Goal: Information Seeking & Learning: Learn about a topic

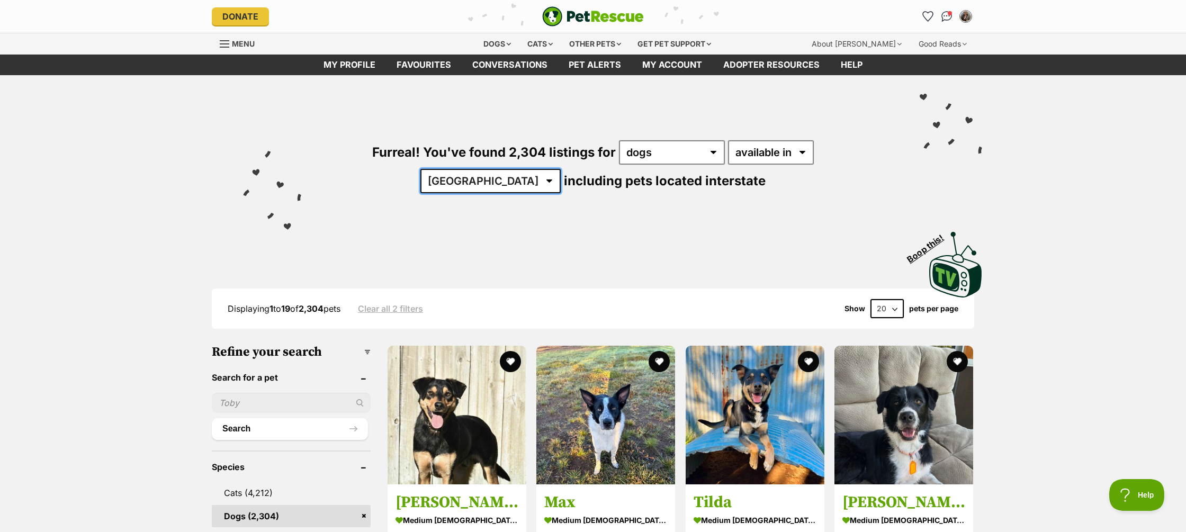
click at [561, 169] on select "Australia ACT NSW NT QLD SA TAS VIC WA" at bounding box center [490, 181] width 140 height 24
select select "WA"
click at [561, 169] on select "Australia ACT NSW NT QLD SA TAS VIC WA" at bounding box center [490, 181] width 140 height 24
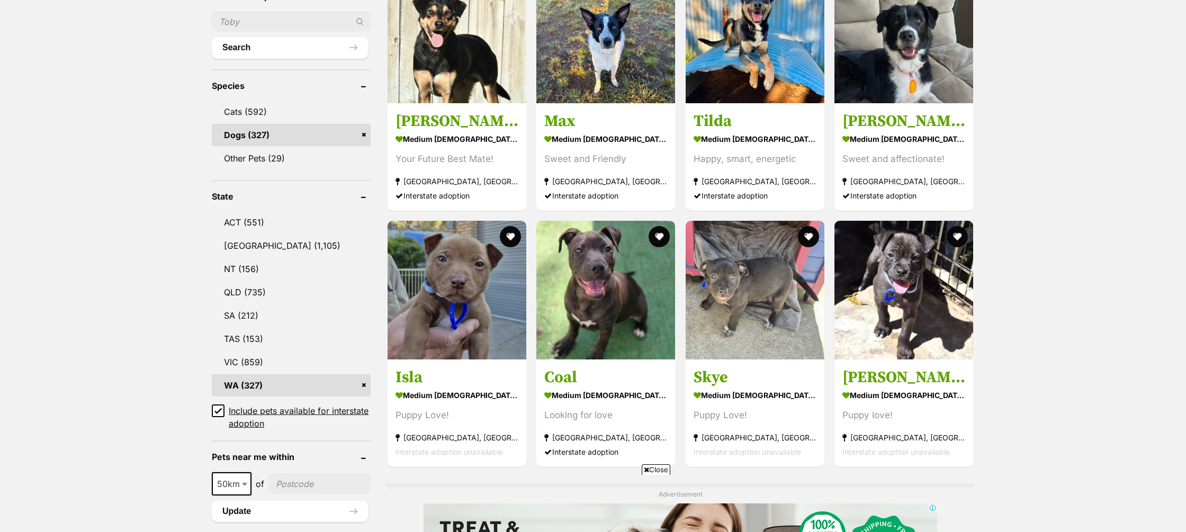
scroll to position [380, 0]
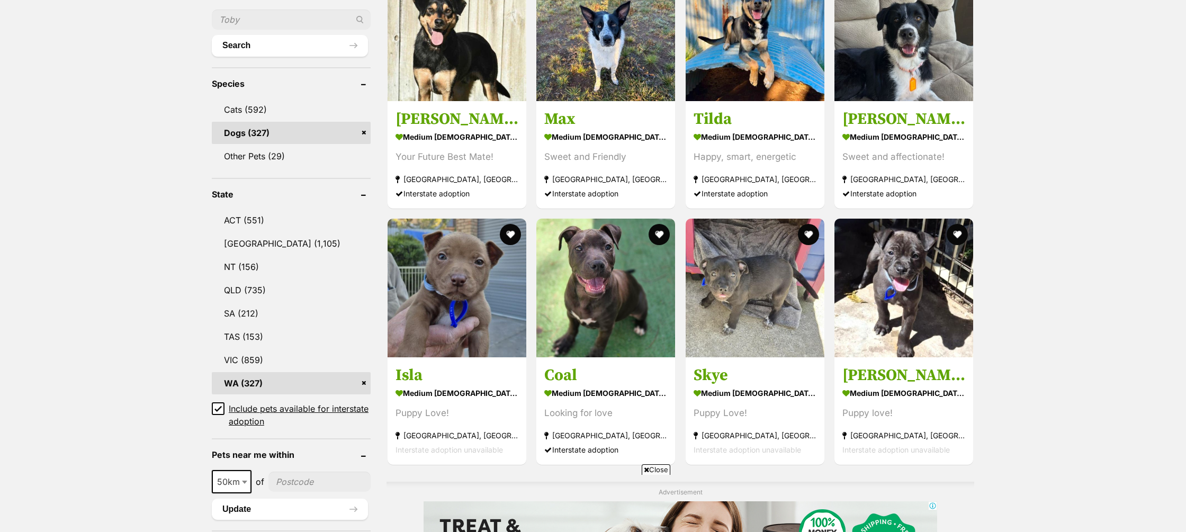
click at [220, 410] on icon at bounding box center [217, 408] width 7 height 7
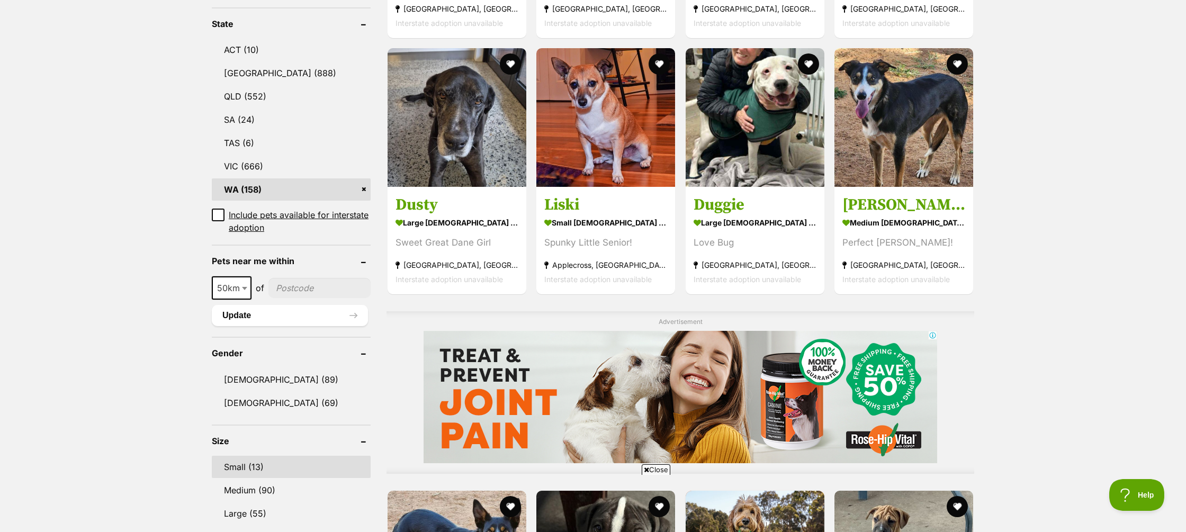
click at [239, 466] on link "Small (13)" at bounding box center [291, 467] width 159 height 22
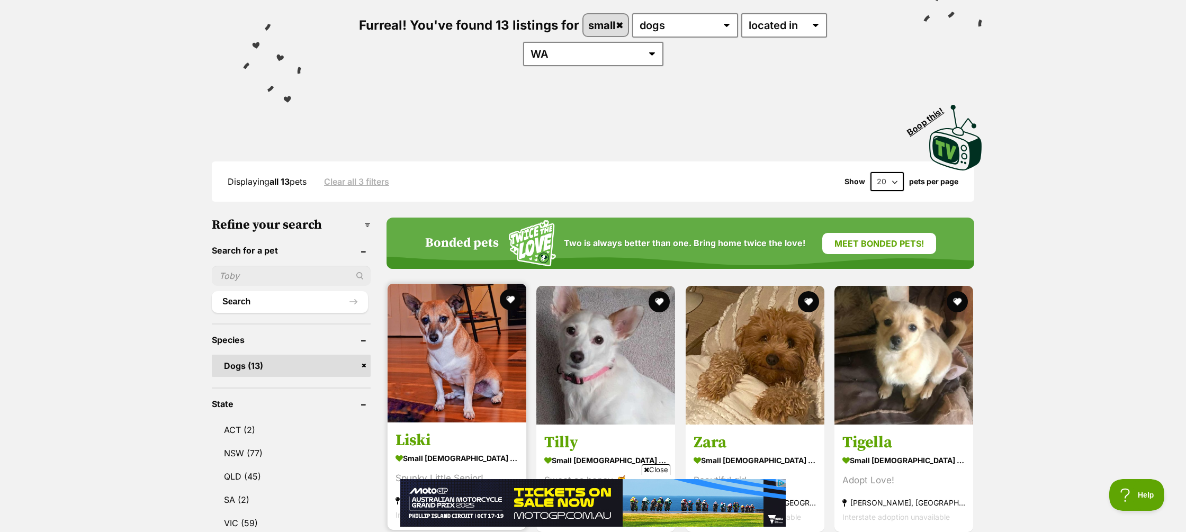
click at [455, 451] on strong "small [DEMOGRAPHIC_DATA] Dog" at bounding box center [457, 458] width 123 height 15
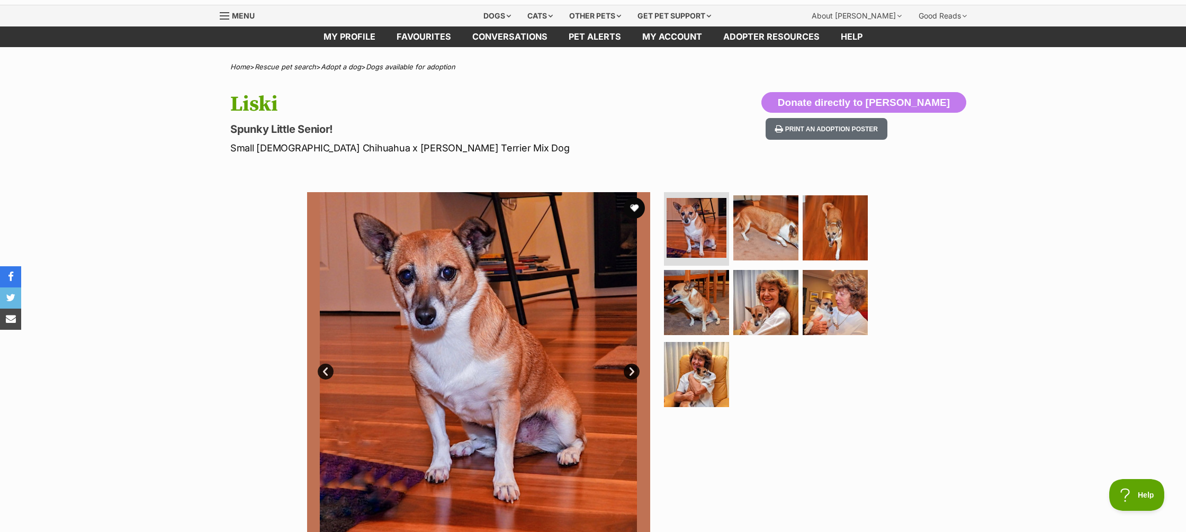
scroll to position [1, 0]
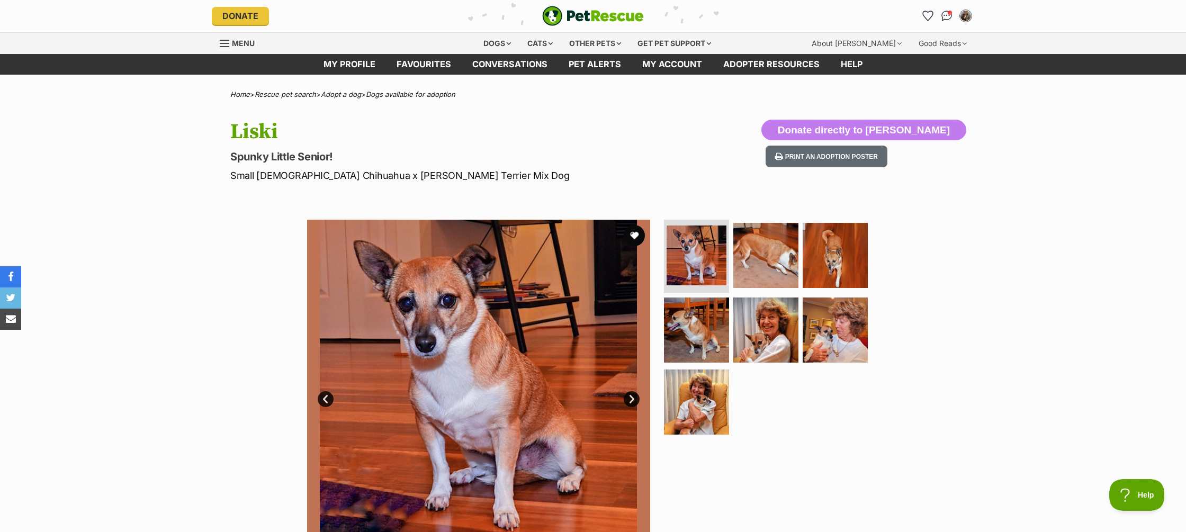
click at [632, 400] on link "Next" at bounding box center [632, 399] width 16 height 16
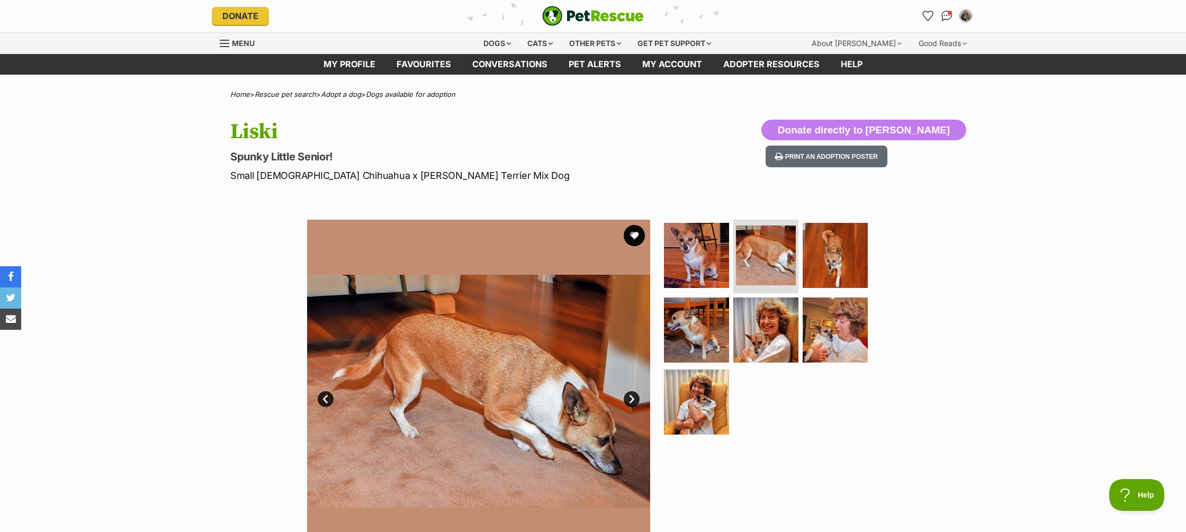
click at [633, 398] on link "Next" at bounding box center [632, 399] width 16 height 16
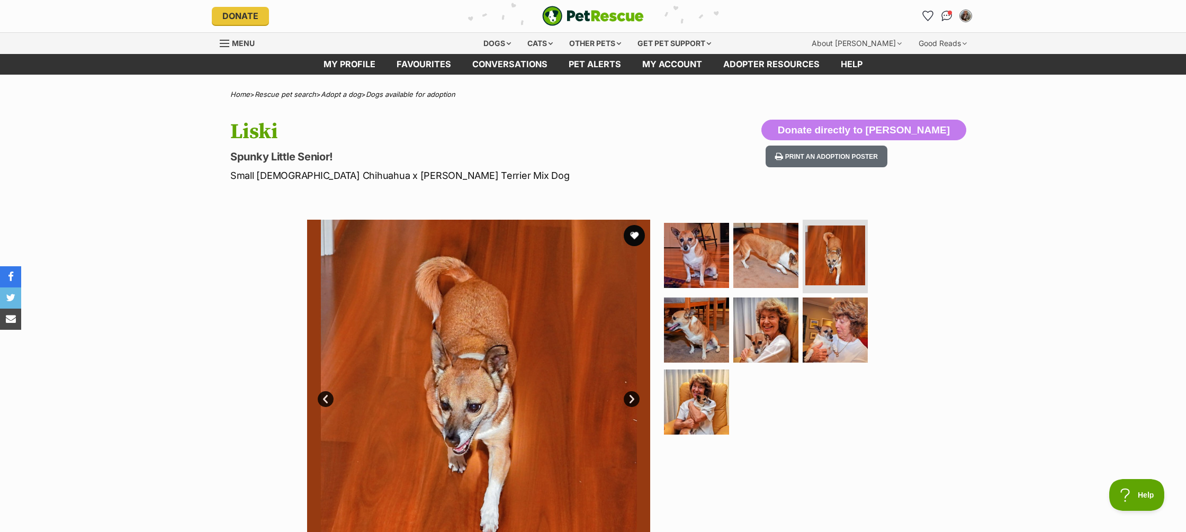
click at [633, 398] on link "Next" at bounding box center [632, 399] width 16 height 16
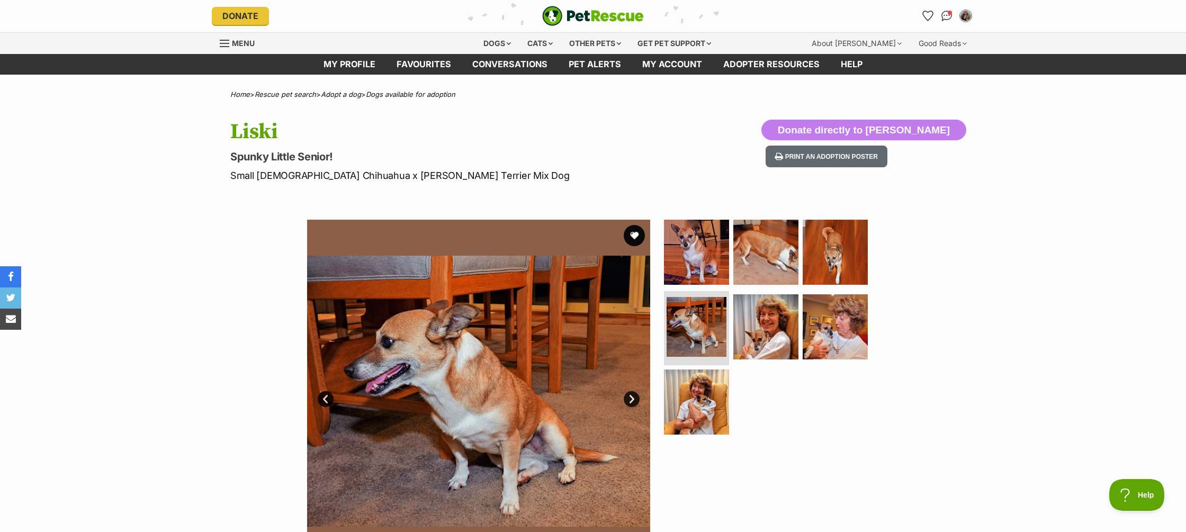
click at [633, 398] on link "Next" at bounding box center [632, 399] width 16 height 16
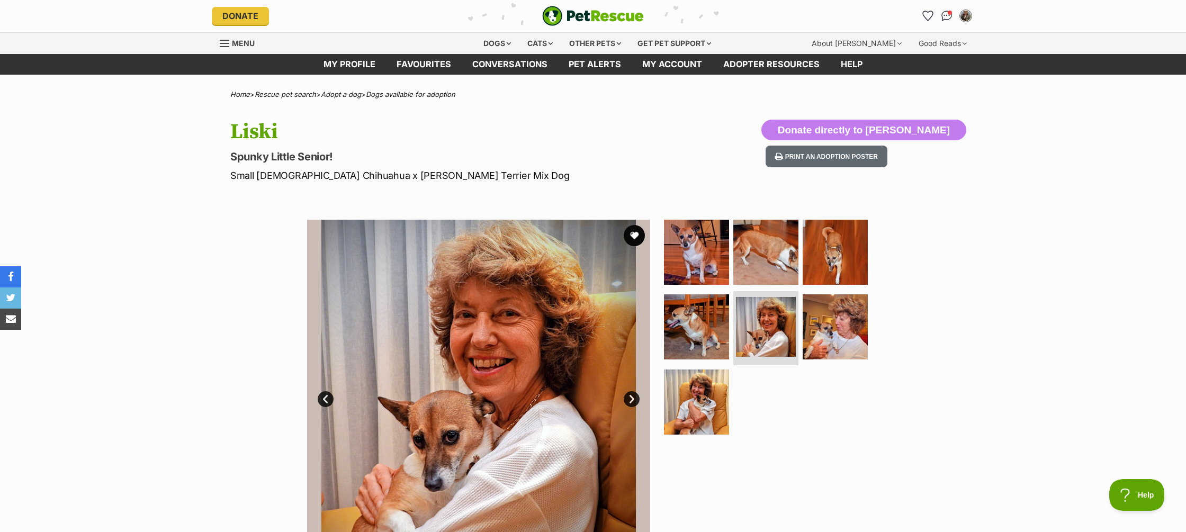
click at [633, 398] on link "Next" at bounding box center [632, 399] width 16 height 16
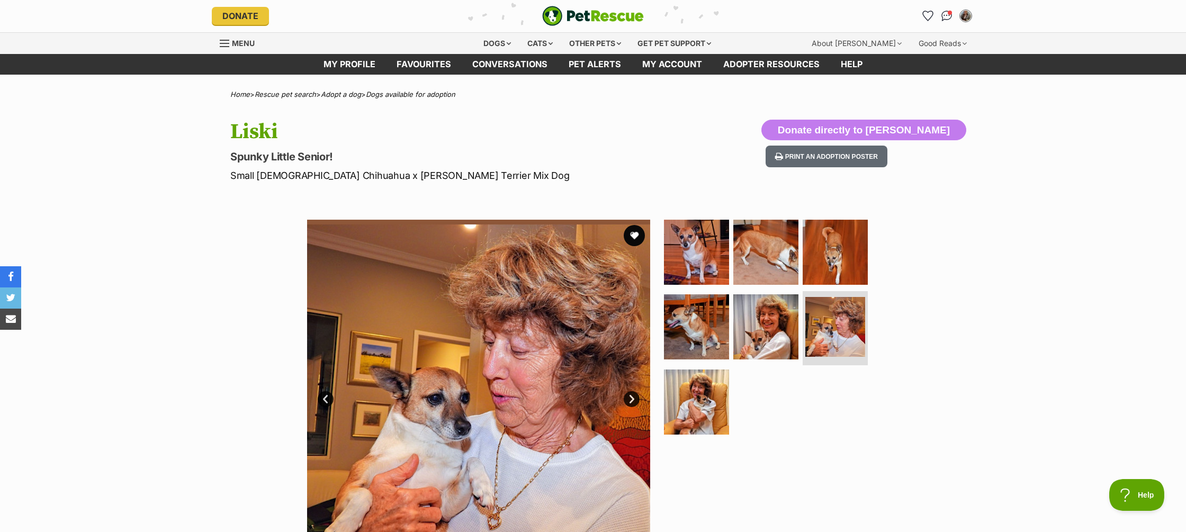
click at [633, 398] on link "Next" at bounding box center [632, 399] width 16 height 16
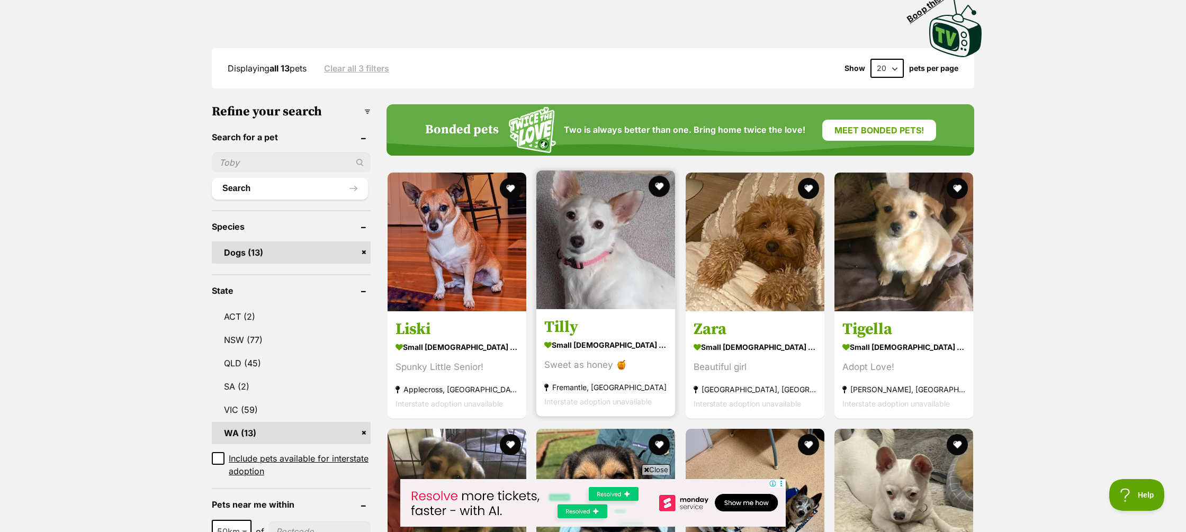
click at [602, 337] on strong "small [DEMOGRAPHIC_DATA] Dog" at bounding box center [605, 344] width 123 height 15
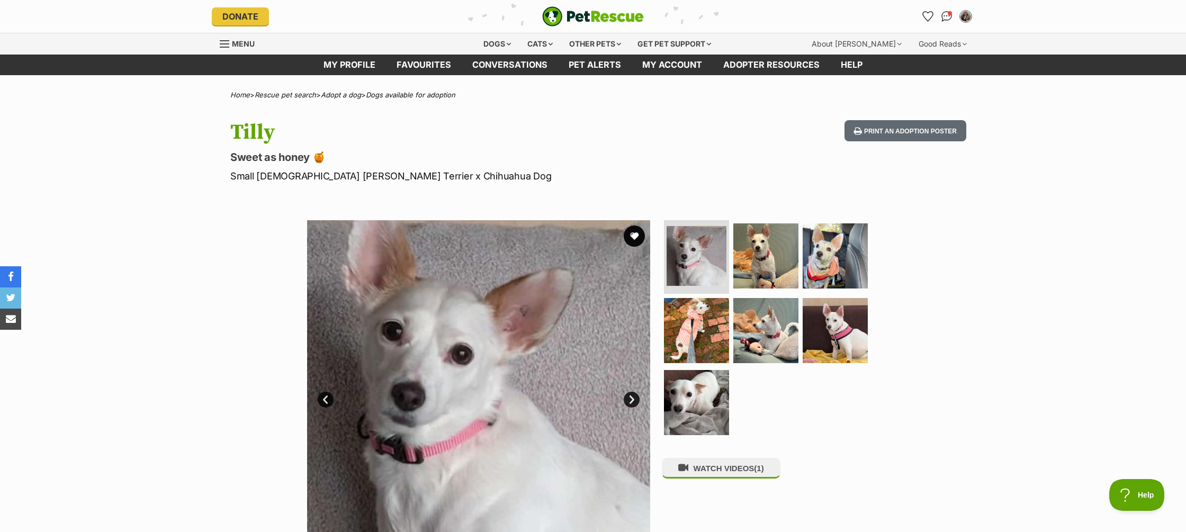
click at [633, 400] on link "Next" at bounding box center [632, 400] width 16 height 16
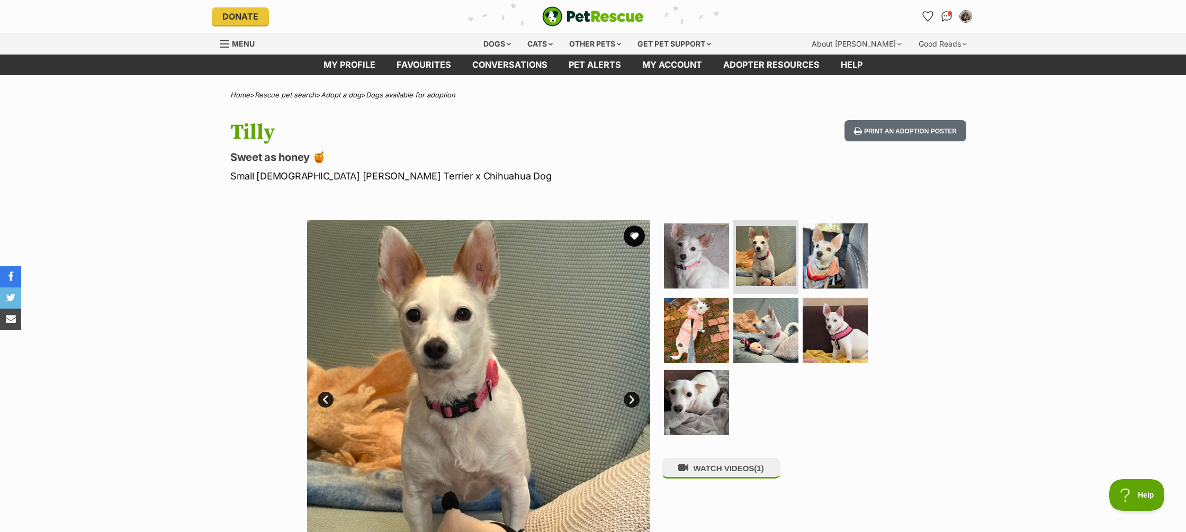
click at [633, 400] on link "Next" at bounding box center [632, 400] width 16 height 16
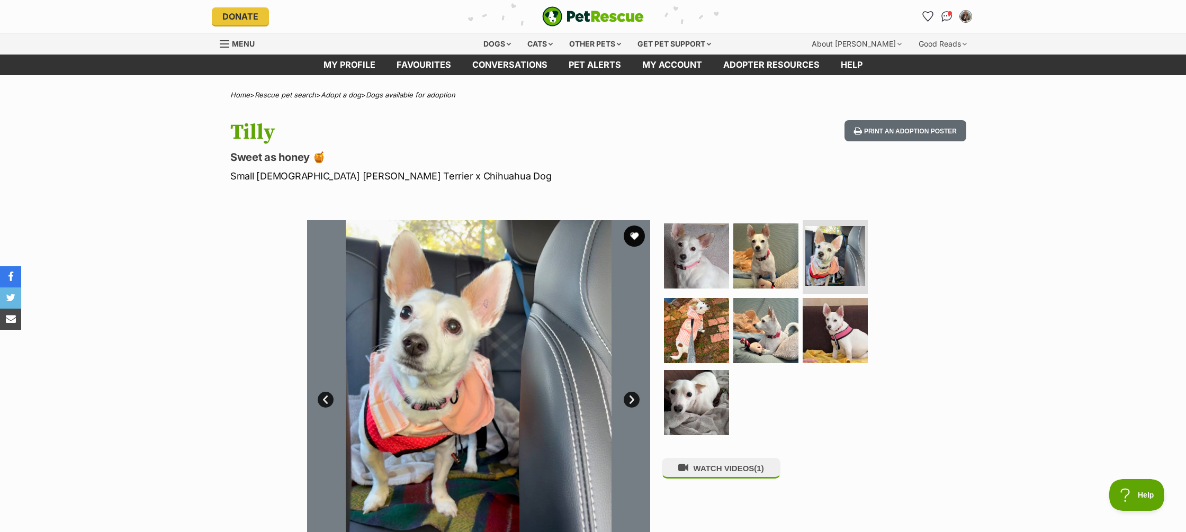
click at [633, 400] on link "Next" at bounding box center [632, 400] width 16 height 16
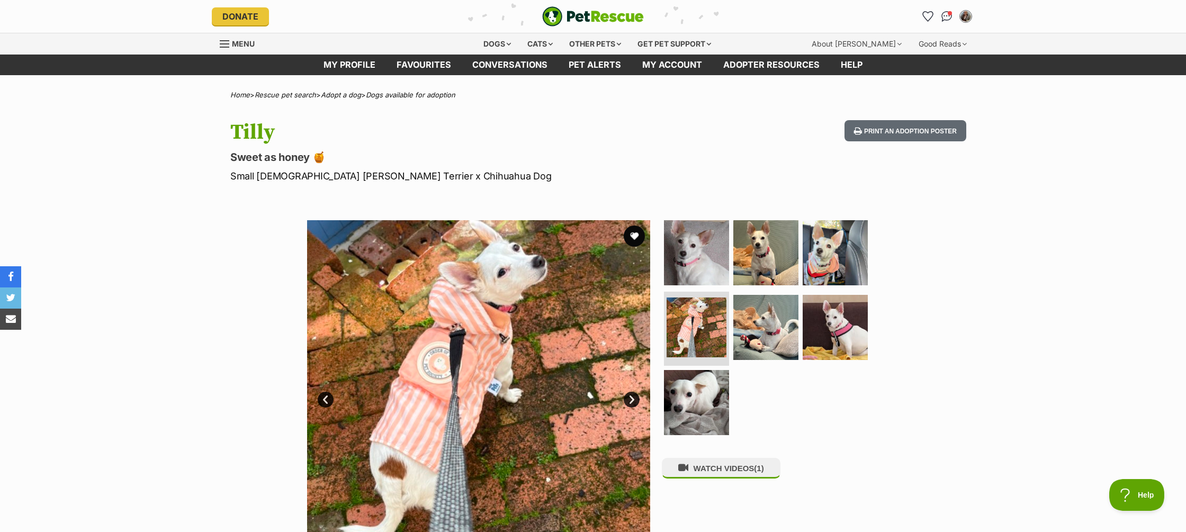
click at [633, 400] on link "Next" at bounding box center [632, 400] width 16 height 16
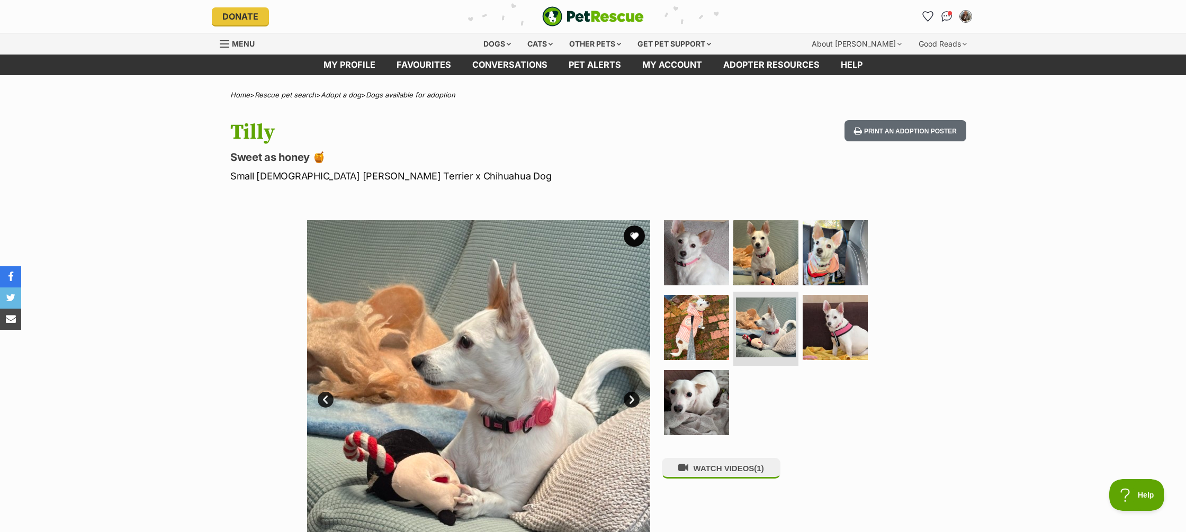
click at [633, 400] on link "Next" at bounding box center [632, 400] width 16 height 16
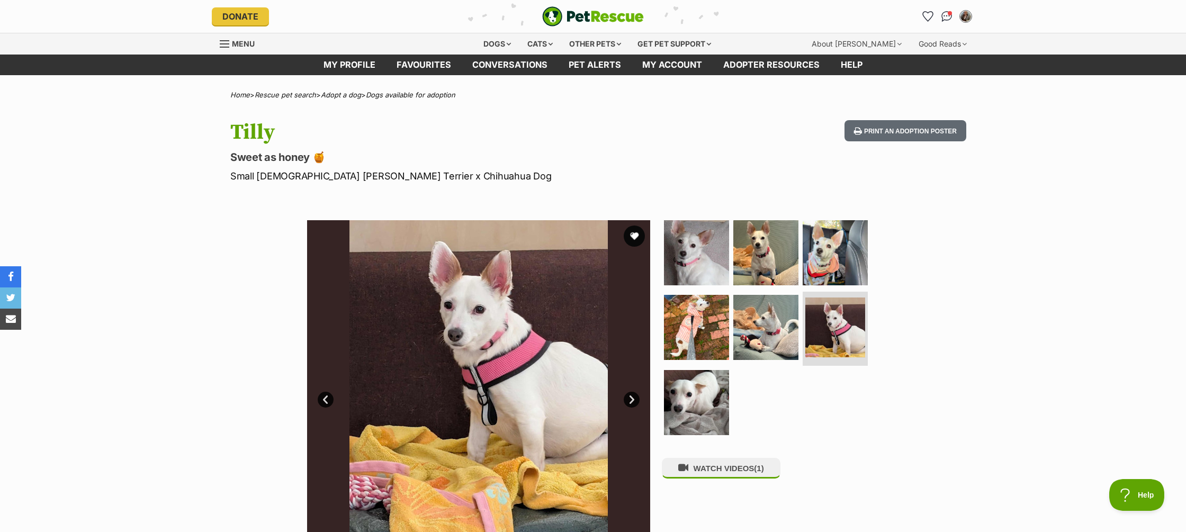
click at [633, 400] on link "Next" at bounding box center [632, 400] width 16 height 16
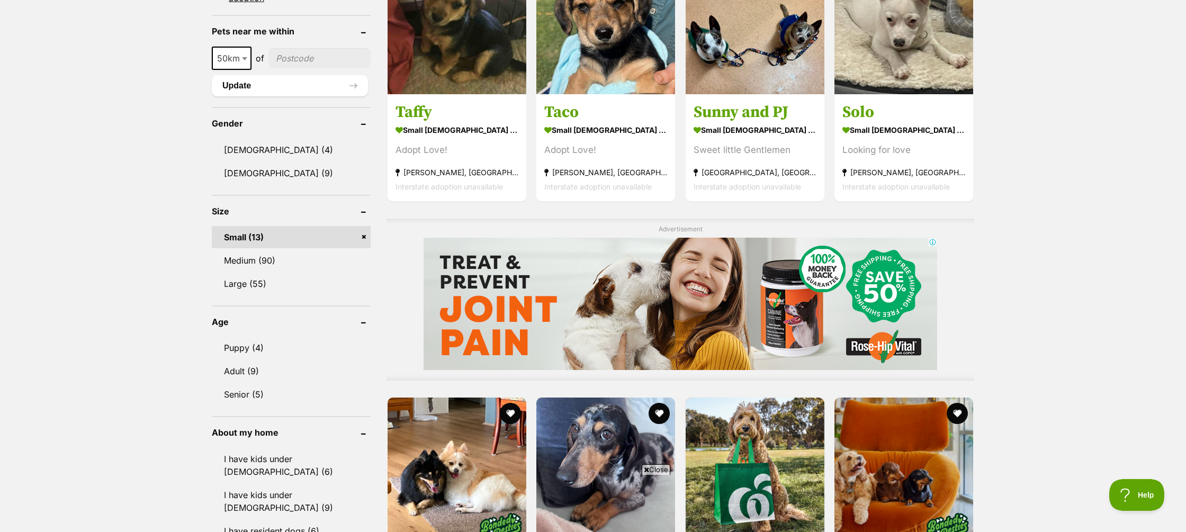
scroll to position [710, 0]
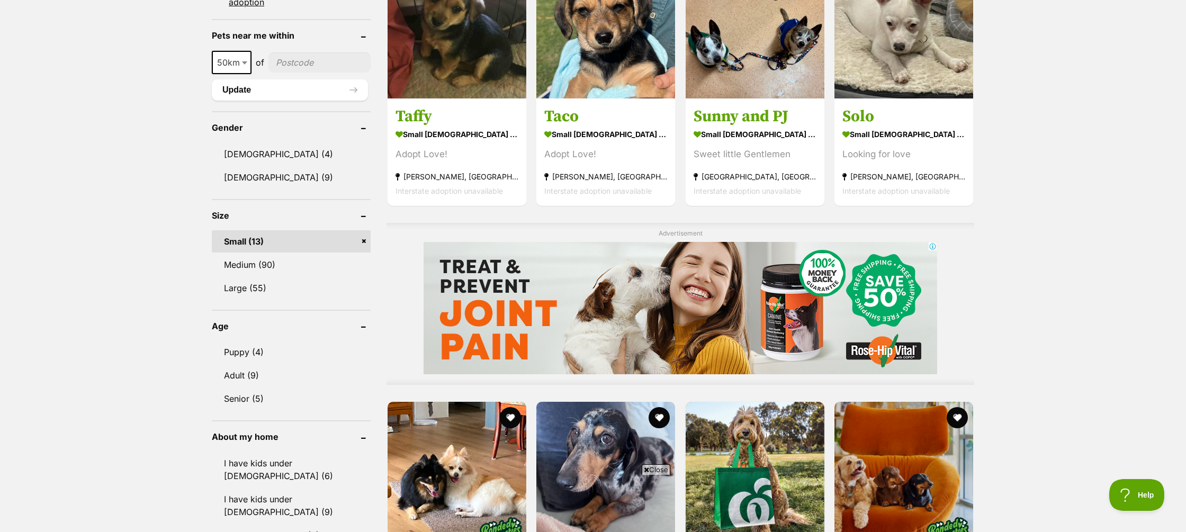
click at [115, 298] on div "Displaying all 13 pets Clear all 3 filters Show 20 40 60 pets per page Visit Pe…" at bounding box center [593, 494] width 1186 height 1885
click at [366, 230] on link "Small (13)" at bounding box center [291, 241] width 159 height 22
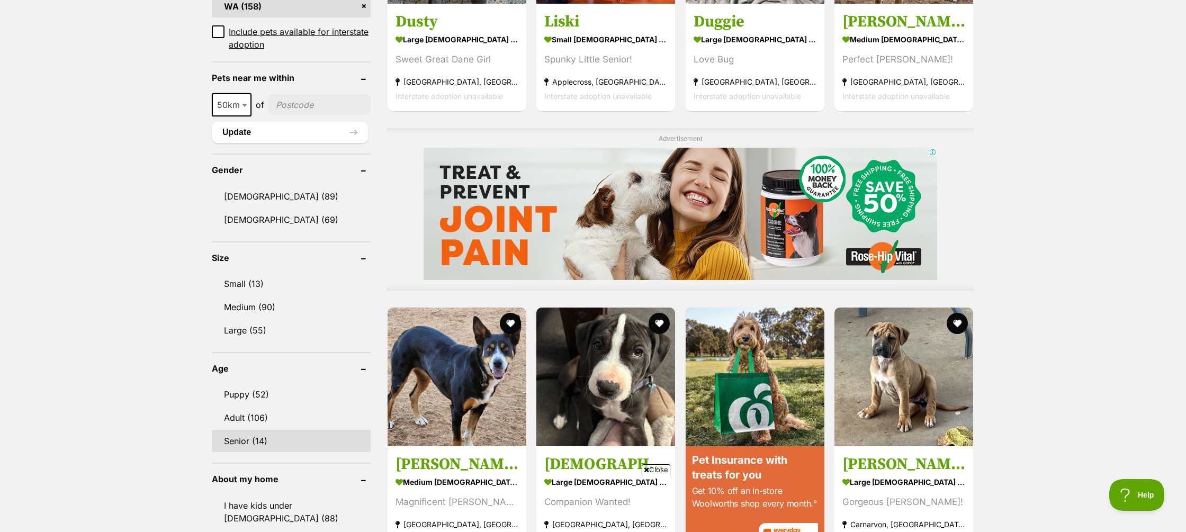
click at [246, 442] on link "Senior (14)" at bounding box center [291, 441] width 159 height 22
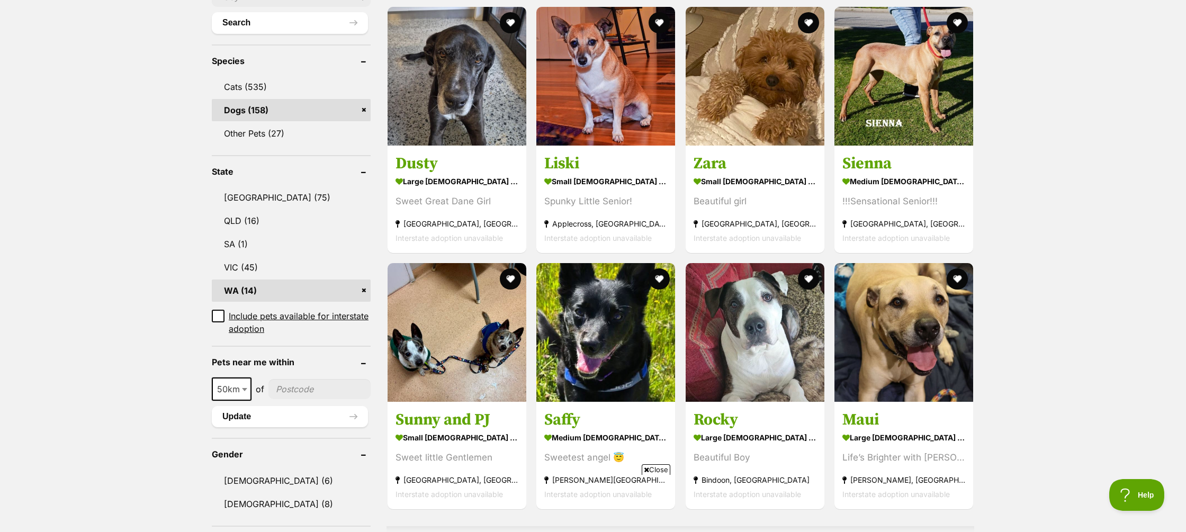
scroll to position [409, 0]
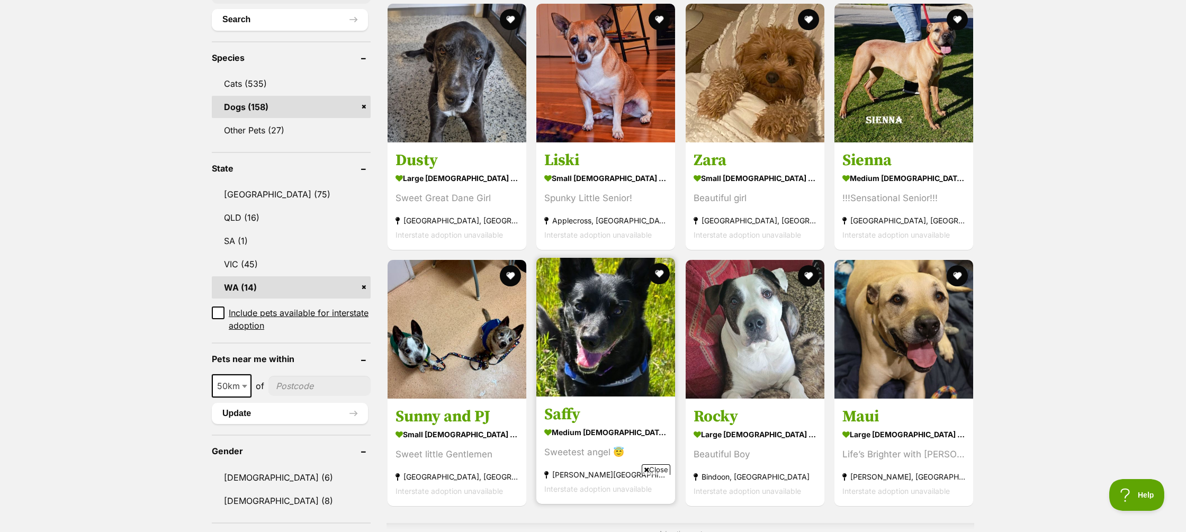
click at [573, 405] on h3 "Saffy" at bounding box center [605, 415] width 123 height 20
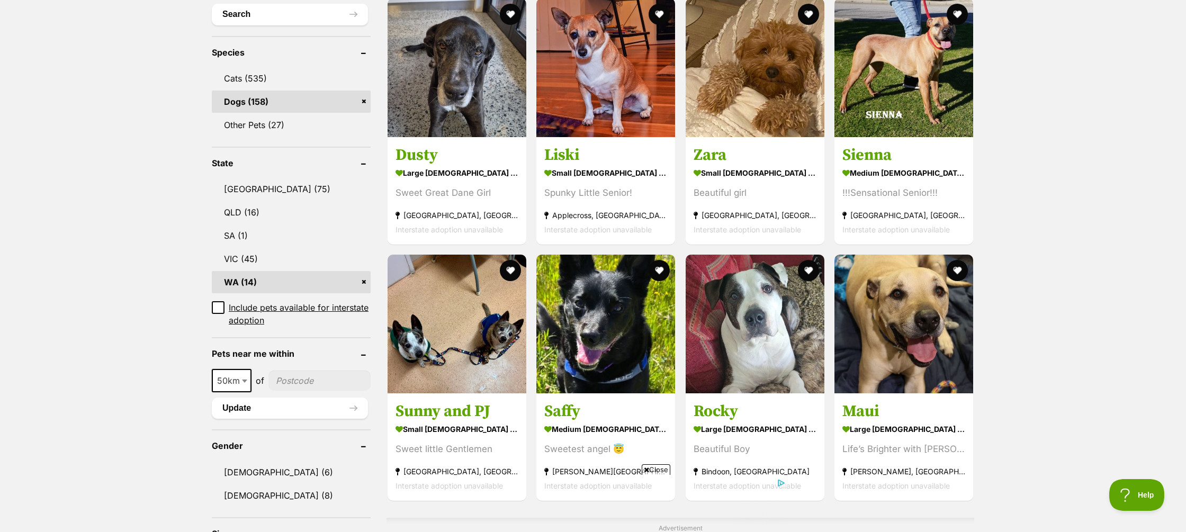
scroll to position [380, 0]
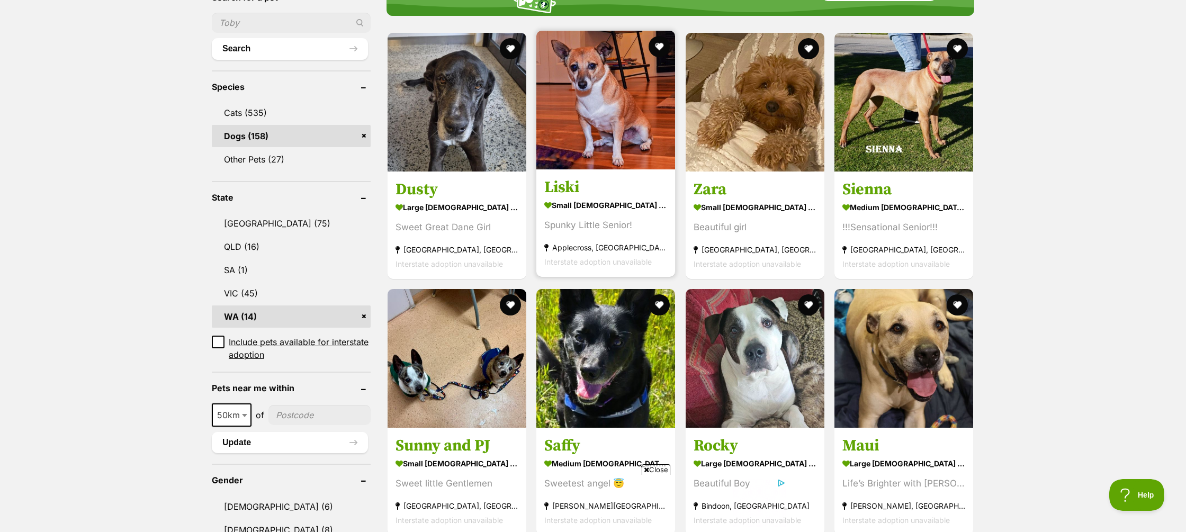
click at [594, 198] on strong "small female Dog" at bounding box center [605, 205] width 123 height 15
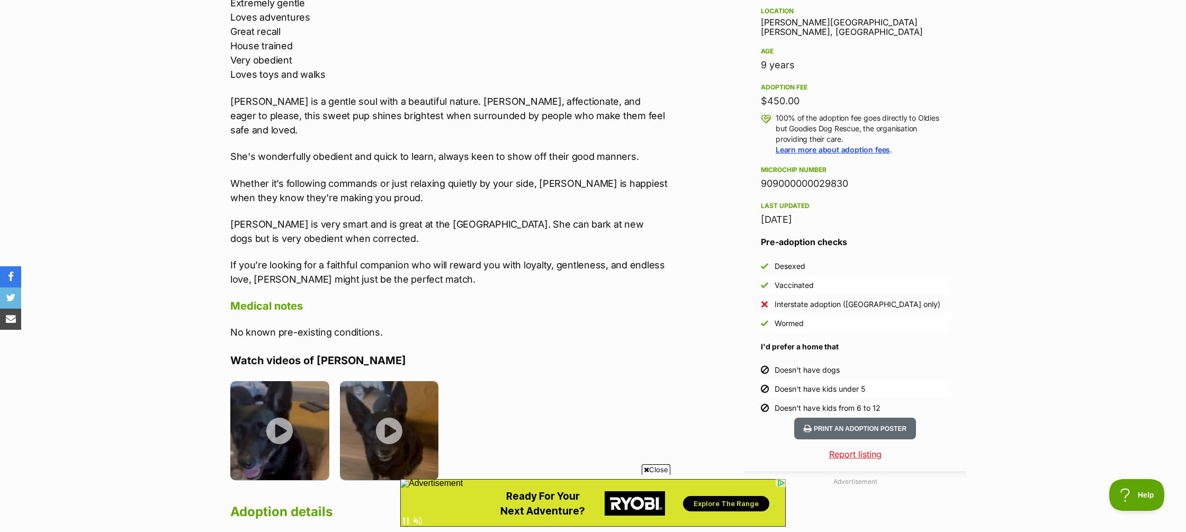
scroll to position [707, 0]
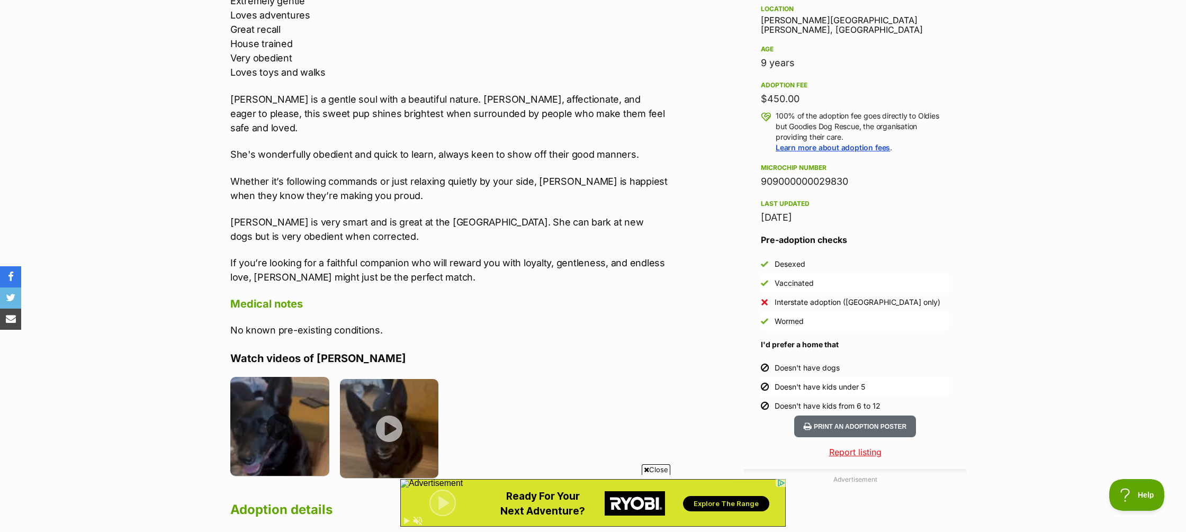
click at [282, 414] on img at bounding box center [279, 426] width 99 height 99
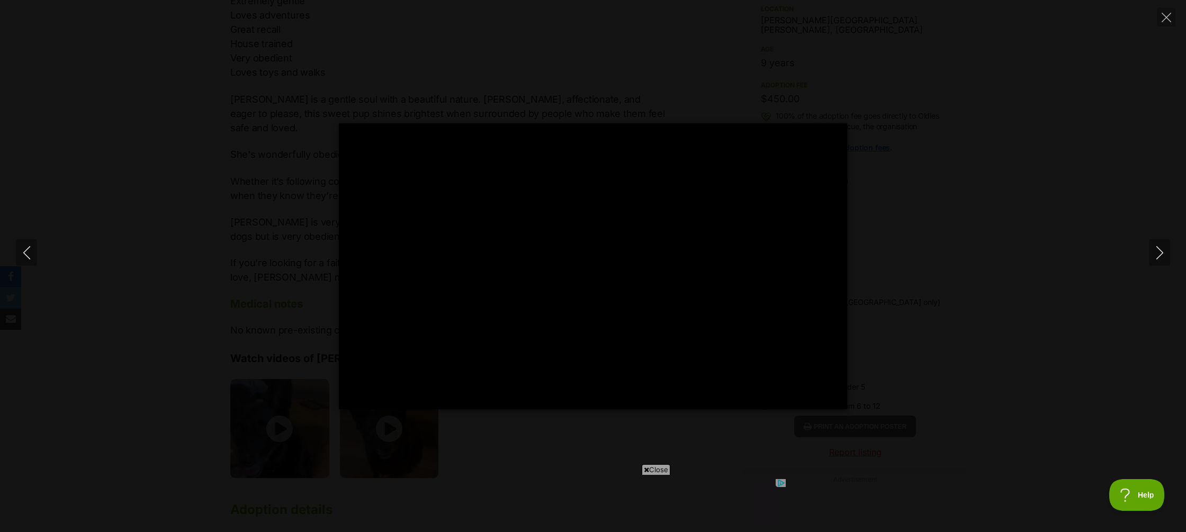
scroll to position [0, 0]
type input "100"
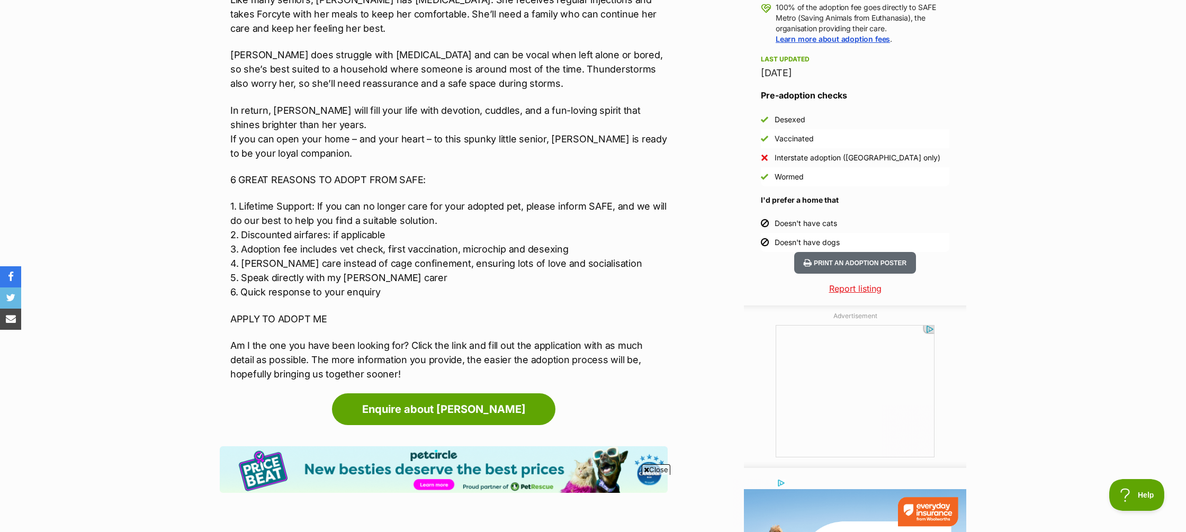
scroll to position [821, 0]
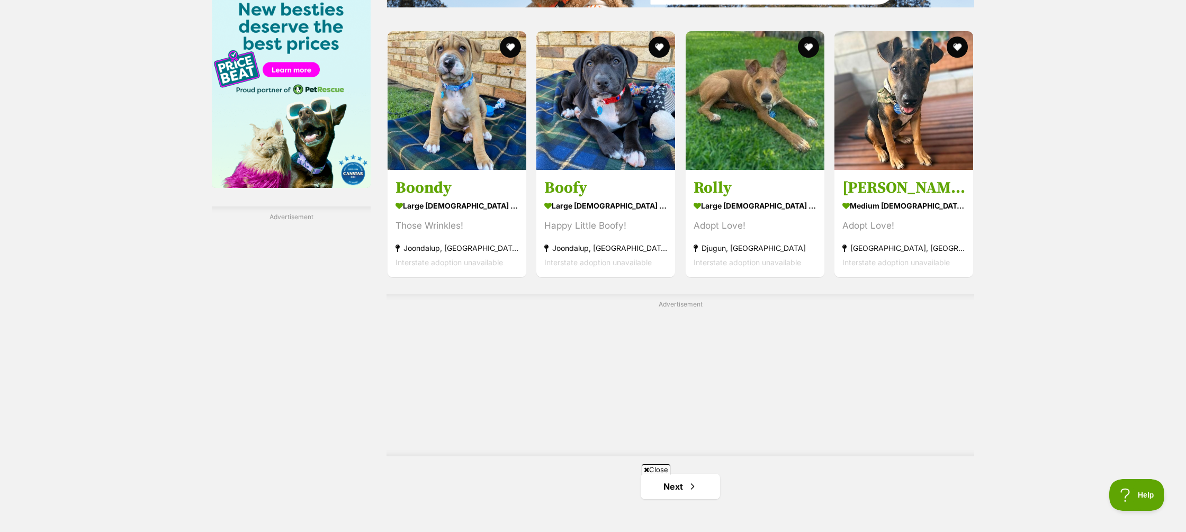
scroll to position [1607, 0]
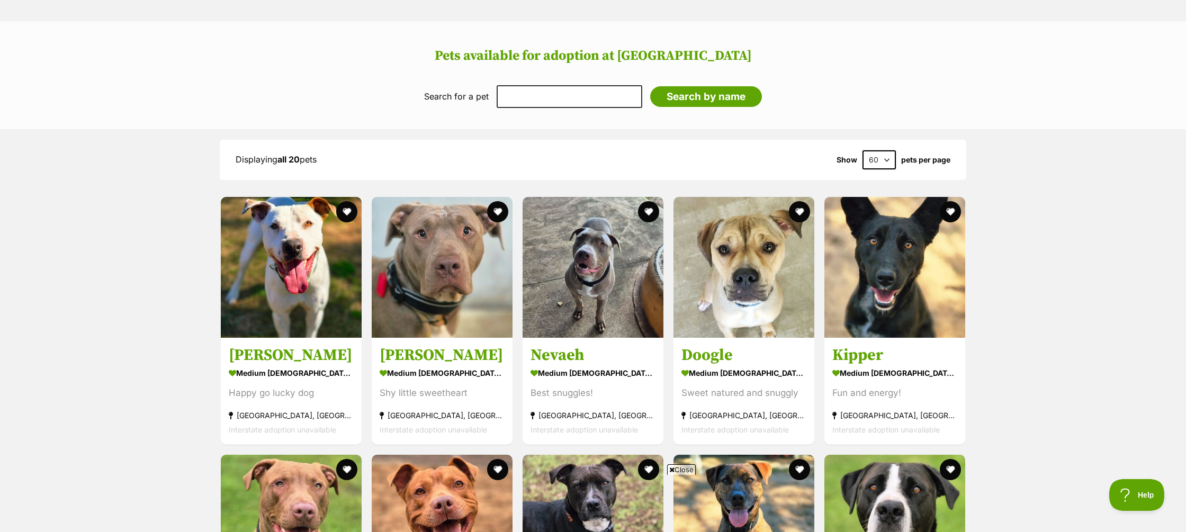
scroll to position [938, 0]
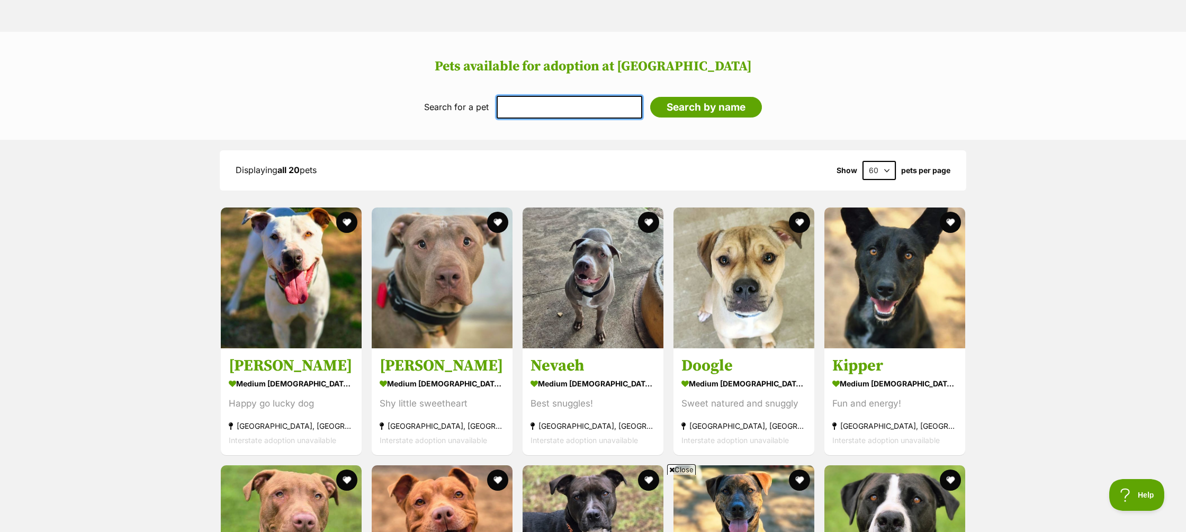
click at [532, 99] on input "text" at bounding box center [570, 107] width 146 height 22
type input "[PERSON_NAME]"
click at [702, 104] on div "Search for a pet Add their name below [PERSON_NAME] Search by name" at bounding box center [593, 106] width 338 height 22
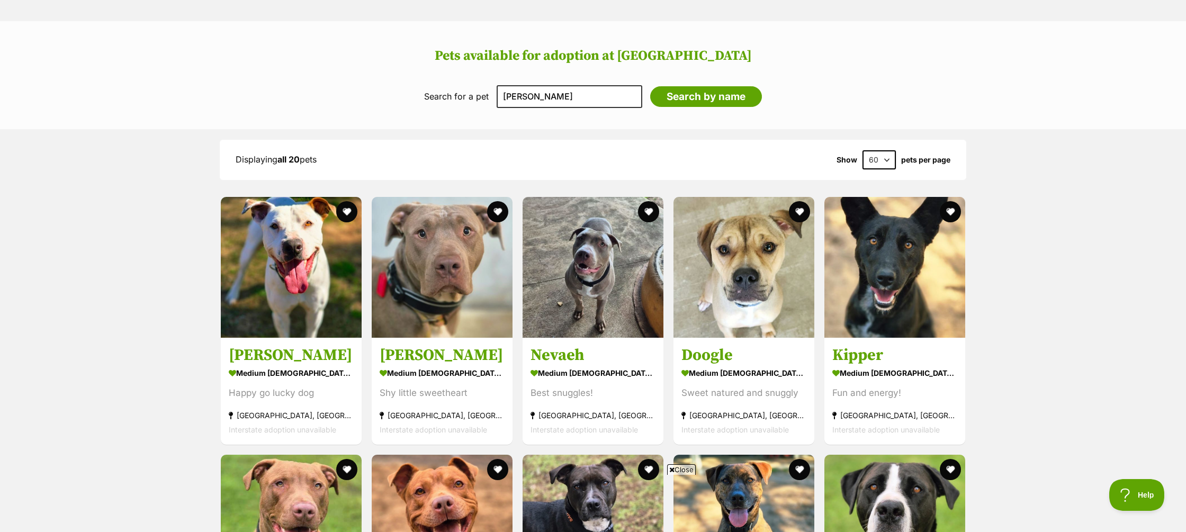
scroll to position [951, 0]
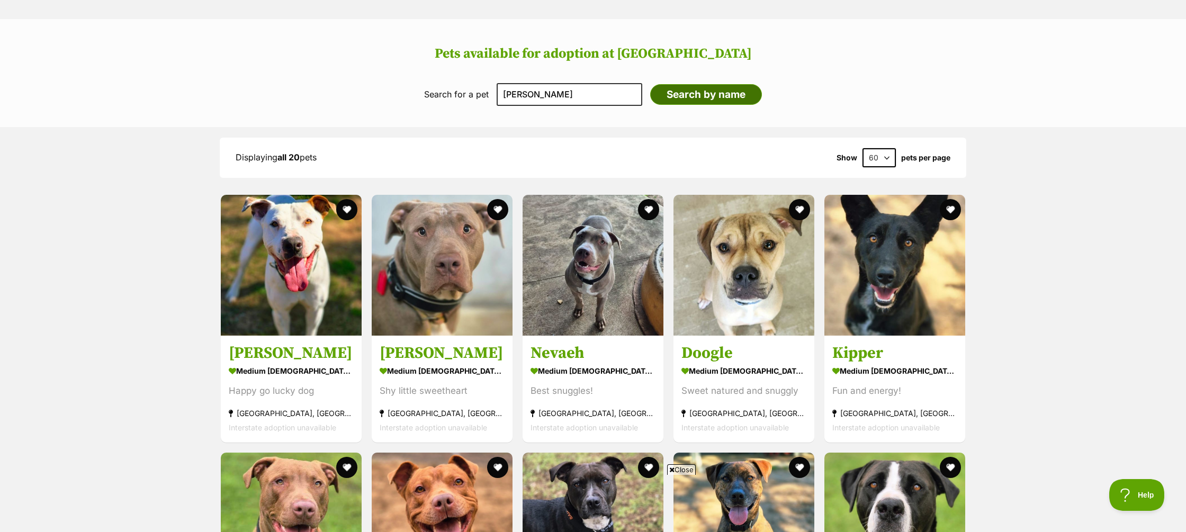
click at [670, 87] on input "Search by name" at bounding box center [706, 94] width 112 height 21
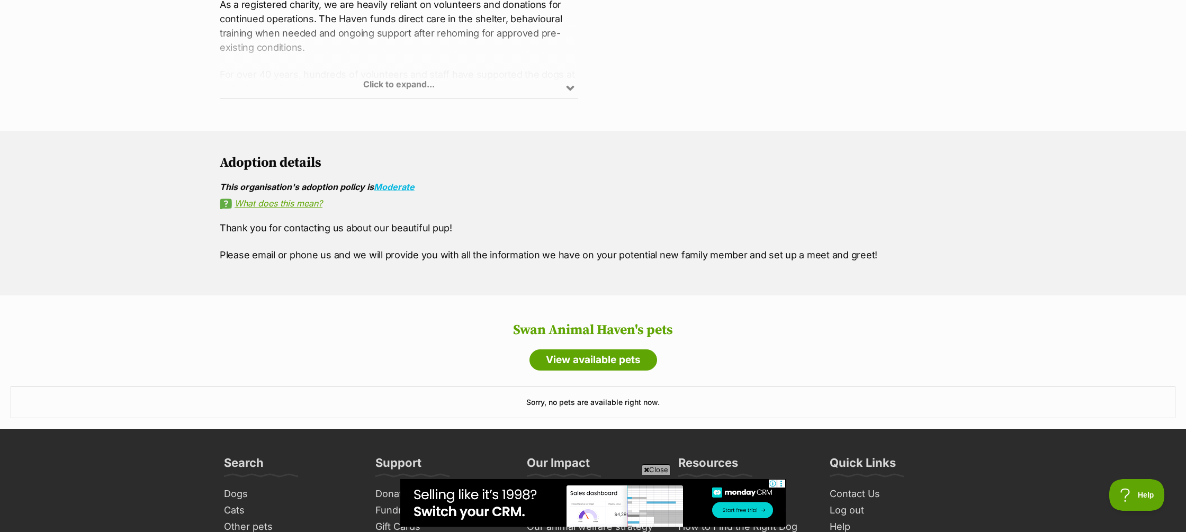
scroll to position [678, 0]
